Goal: Browse casually: Explore the website without a specific task or goal

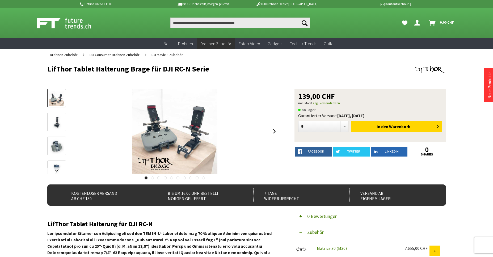
click at [54, 122] on img at bounding box center [56, 122] width 15 height 15
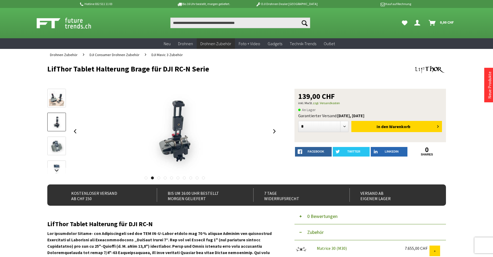
click at [60, 146] on img at bounding box center [56, 145] width 15 height 15
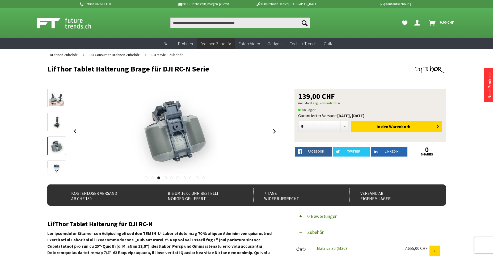
click at [58, 164] on img at bounding box center [56, 169] width 15 height 15
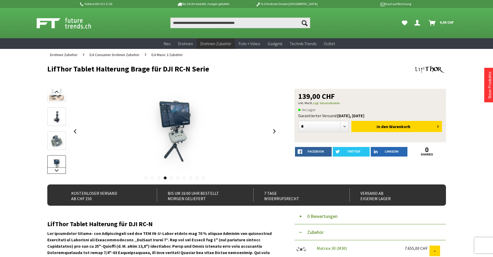
click at [57, 171] on link at bounding box center [56, 170] width 19 height 6
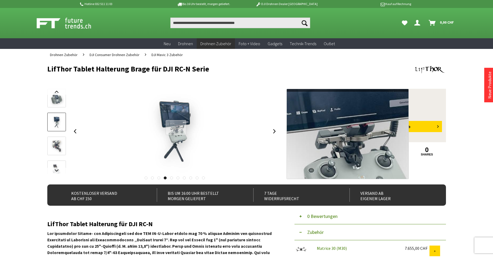
click at [176, 128] on div at bounding box center [176, 127] width 20 height 15
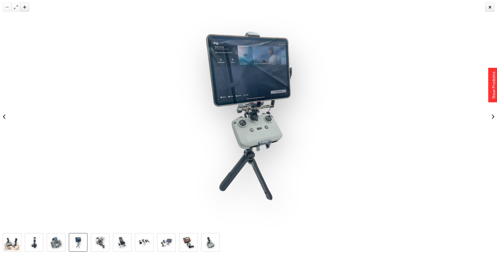
click at [98, 243] on img at bounding box center [99, 242] width 15 height 15
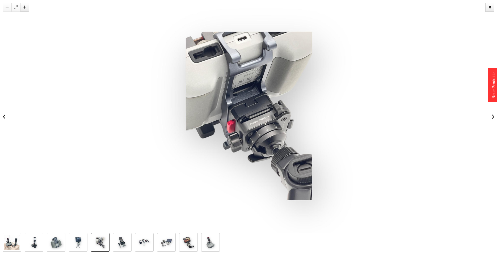
click at [123, 243] on img at bounding box center [122, 242] width 15 height 15
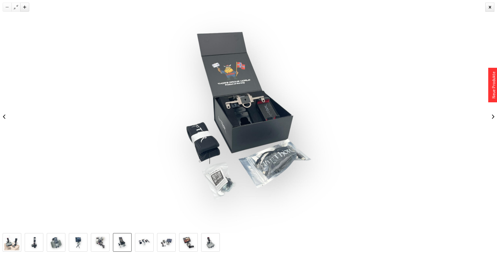
click at [144, 244] on img at bounding box center [144, 242] width 15 height 15
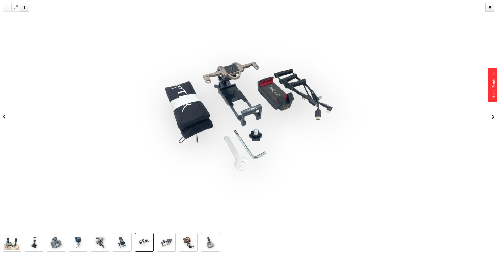
click at [171, 243] on img at bounding box center [166, 242] width 15 height 15
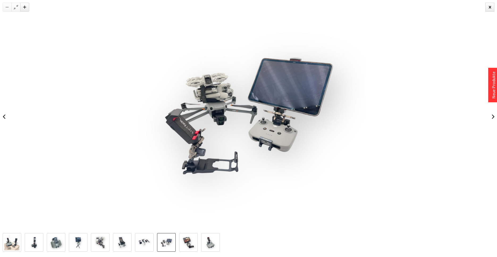
click at [189, 242] on img at bounding box center [188, 242] width 15 height 15
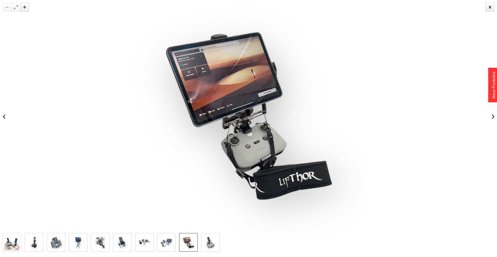
click at [213, 241] on img at bounding box center [210, 242] width 15 height 15
